Goal: Find specific page/section: Find specific page/section

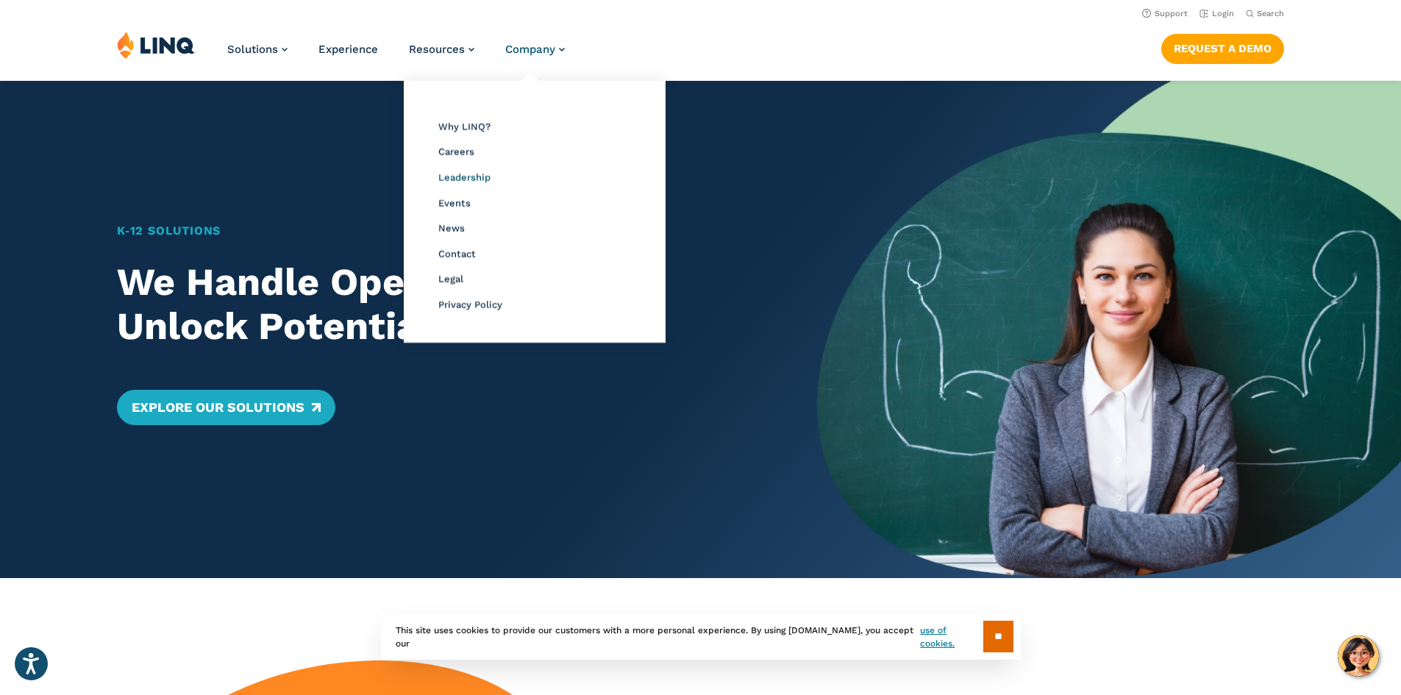
click at [460, 179] on span "Leadership" at bounding box center [464, 177] width 52 height 11
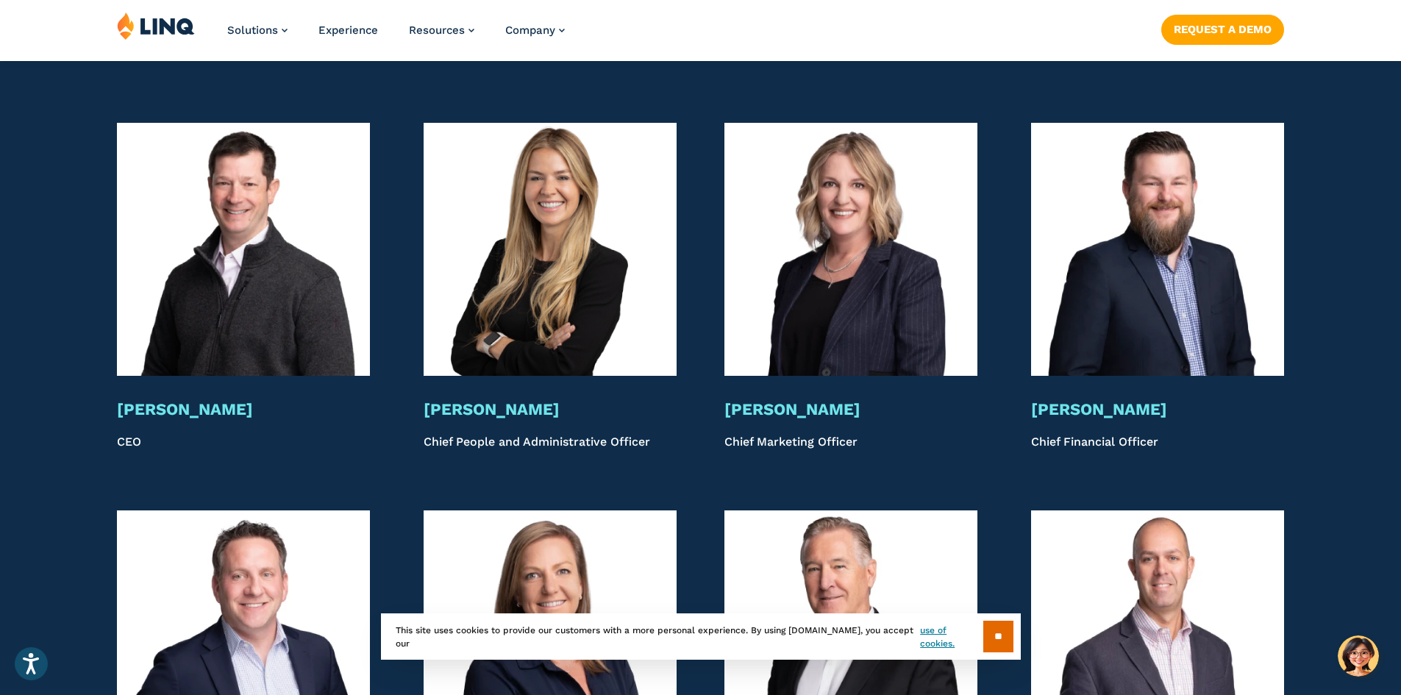
scroll to position [2893, 0]
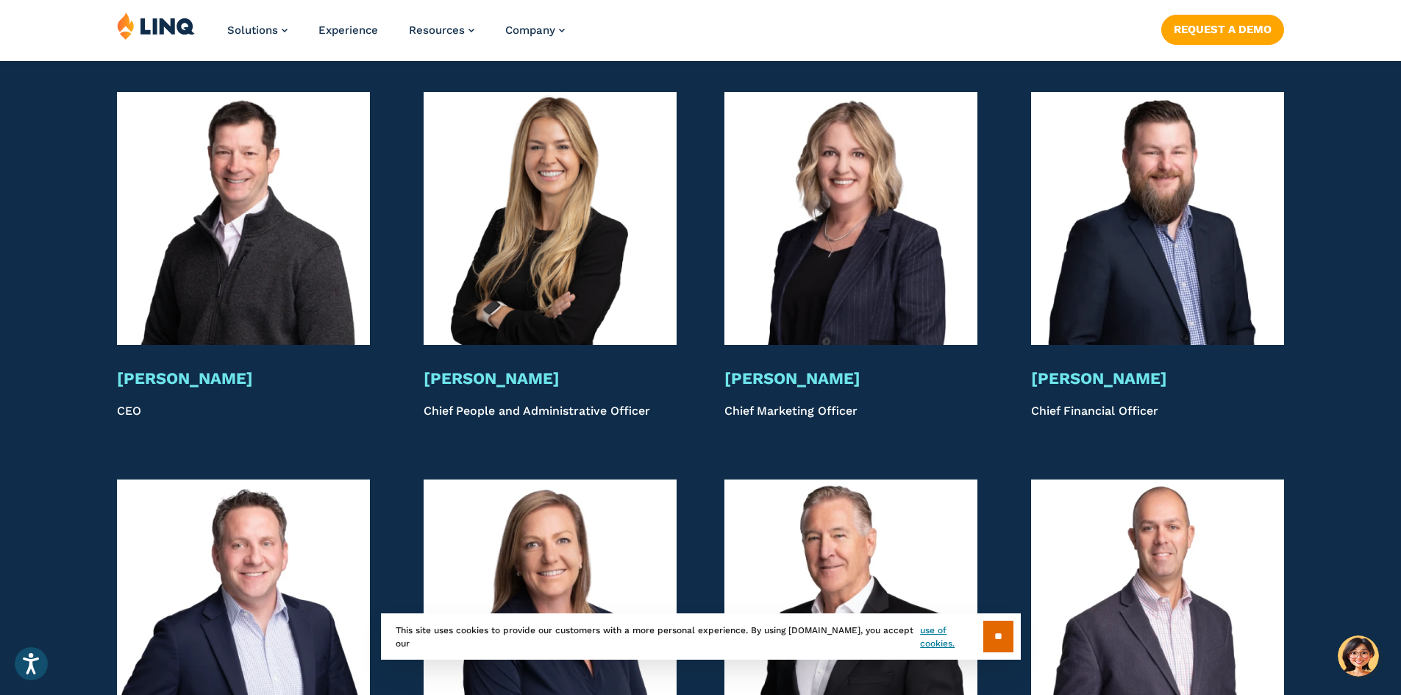
click at [277, 188] on img at bounding box center [243, 218] width 253 height 253
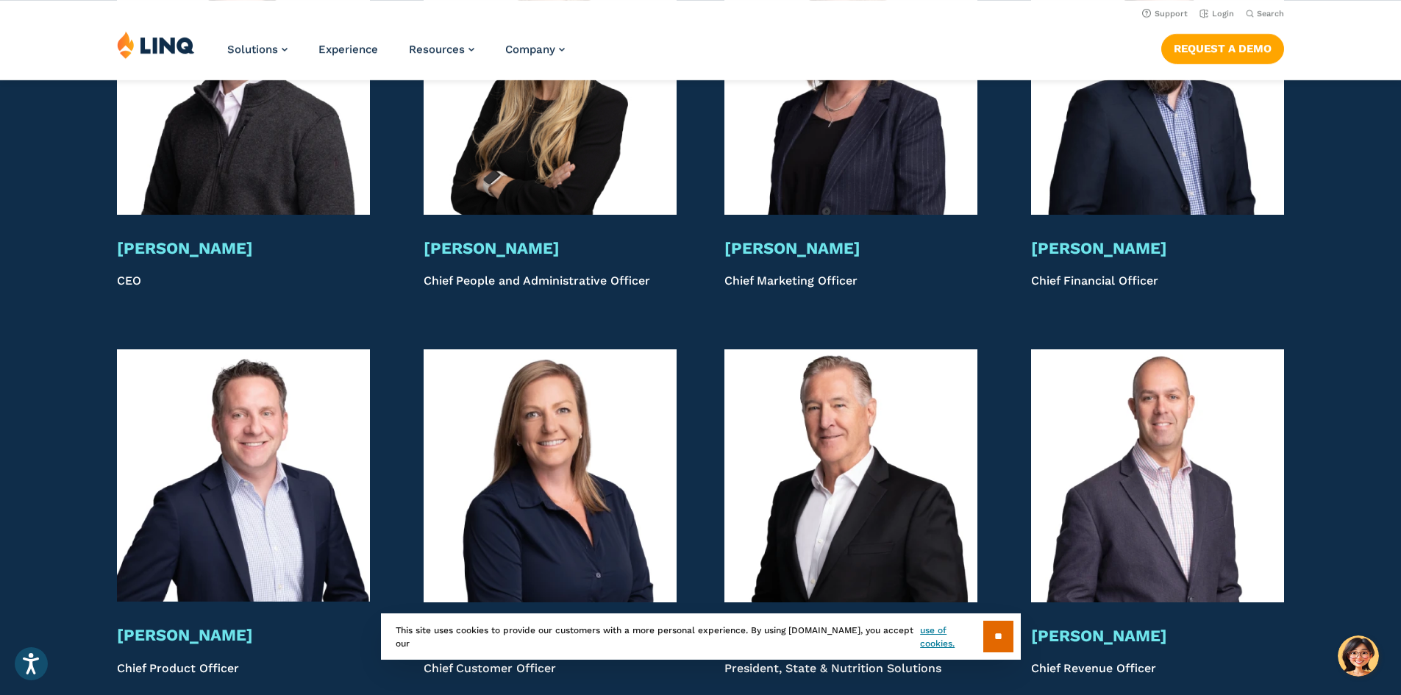
scroll to position [2820, 0]
